Goal: Information Seeking & Learning: Understand process/instructions

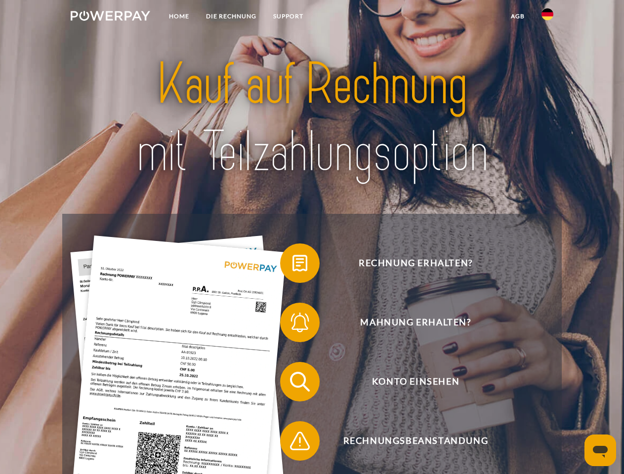
click at [110, 17] on img at bounding box center [110, 16] width 79 height 10
click at [547, 17] on img at bounding box center [547, 14] width 12 height 12
click at [517, 16] on link "agb" at bounding box center [517, 16] width 31 height 18
click at [292, 265] on span at bounding box center [284, 262] width 49 height 49
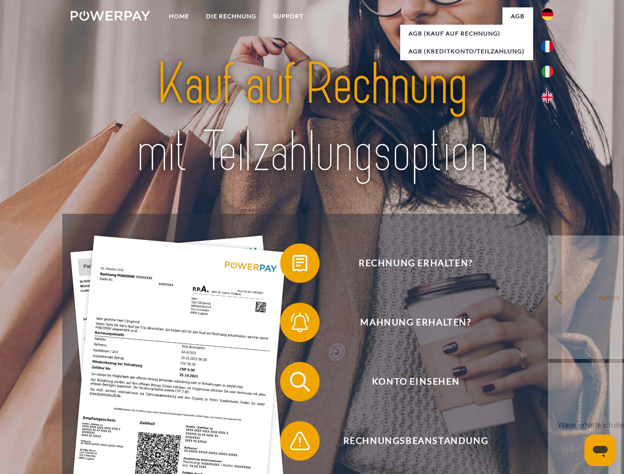
click at [292, 324] on span at bounding box center [284, 322] width 49 height 49
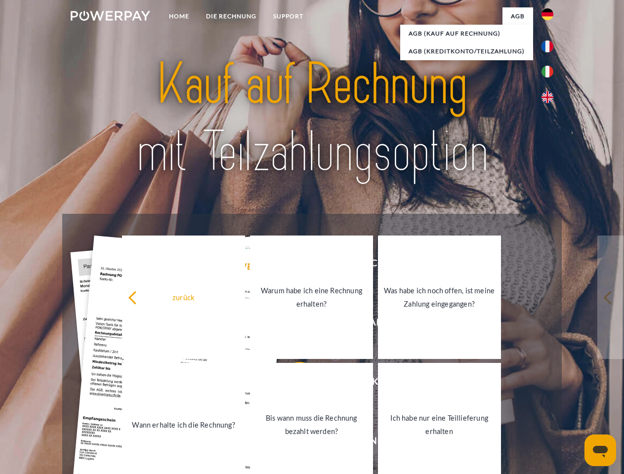
click at [292, 384] on link "Bis wann muss die Rechnung bezahlt werden?" at bounding box center [311, 424] width 123 height 123
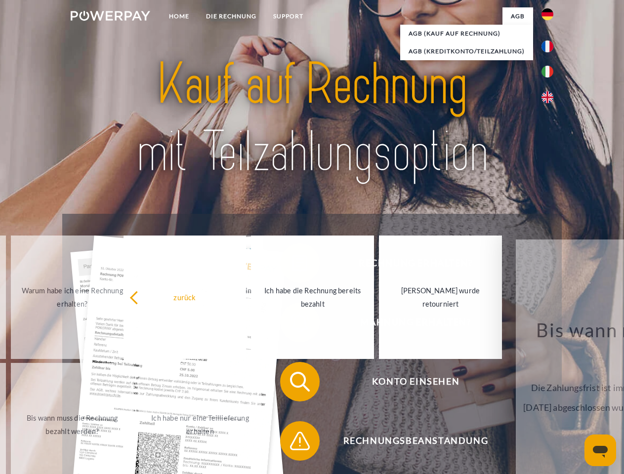
click at [292, 443] on span at bounding box center [284, 440] width 49 height 49
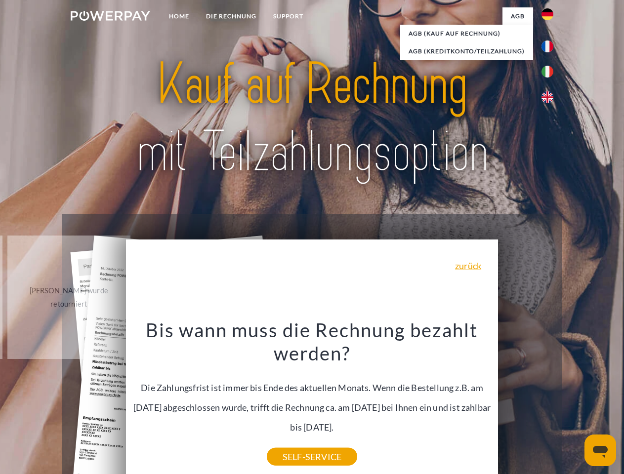
click at [600, 450] on icon "Messaging-Fenster öffnen" at bounding box center [599, 452] width 15 height 12
